Goal: Obtain resource: Obtain resource

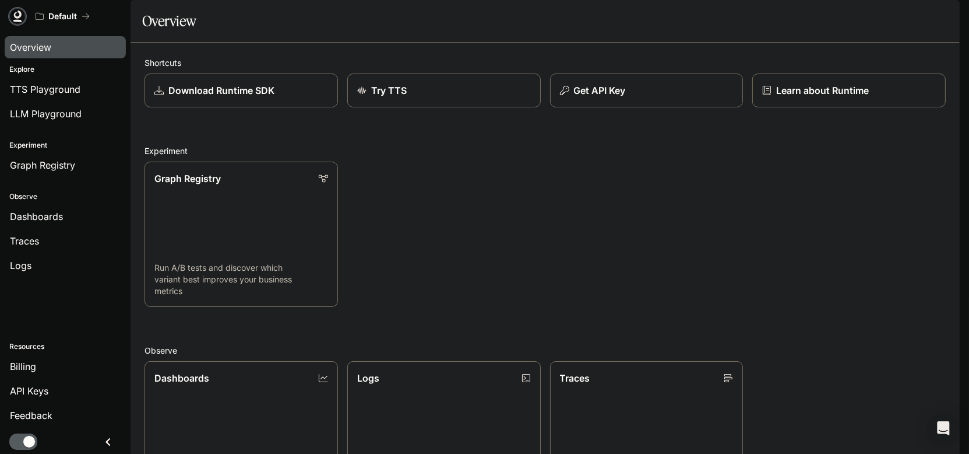
click at [16, 17] on icon at bounding box center [18, 14] width 8 height 8
click at [284, 97] on div "Download Runtime SDK" at bounding box center [241, 90] width 175 height 14
click at [680, 97] on div "Get API Key" at bounding box center [646, 90] width 175 height 14
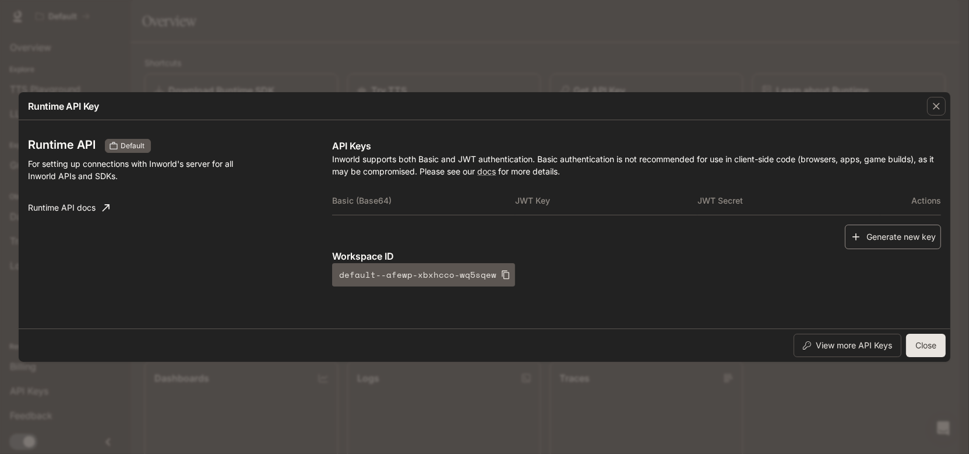
click at [873, 235] on button "Generate new key" at bounding box center [893, 236] width 96 height 25
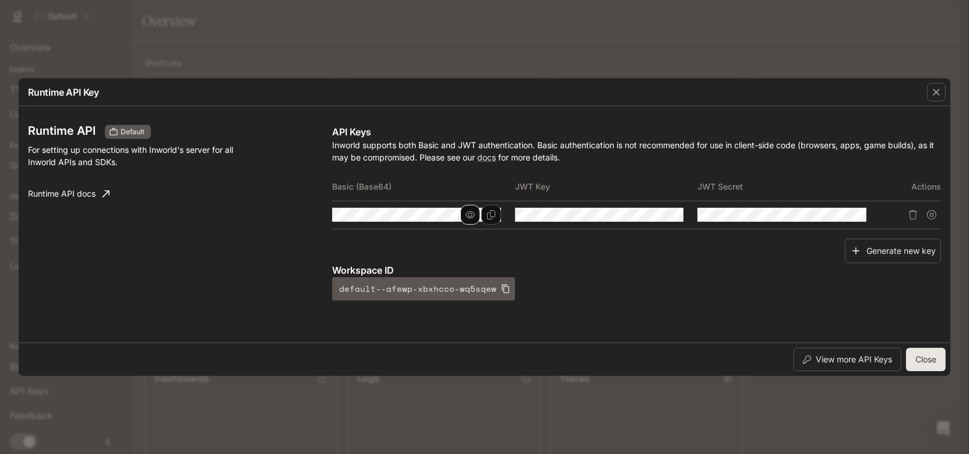
click at [472, 211] on icon "button" at bounding box center [470, 214] width 9 height 7
click at [494, 215] on icon "Copy Basic (Base64)" at bounding box center [491, 214] width 9 height 9
